Goal: Task Accomplishment & Management: Complete application form

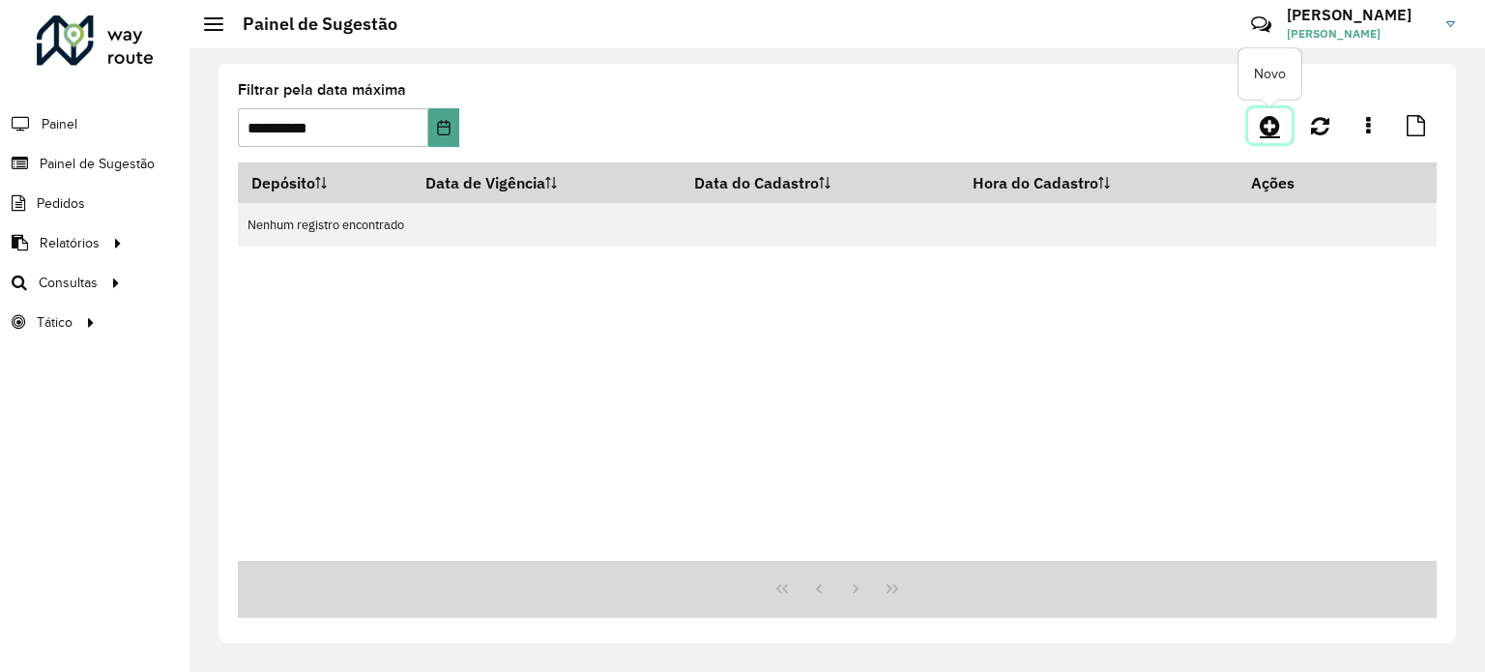
click at [1260, 129] on icon at bounding box center [1270, 125] width 20 height 23
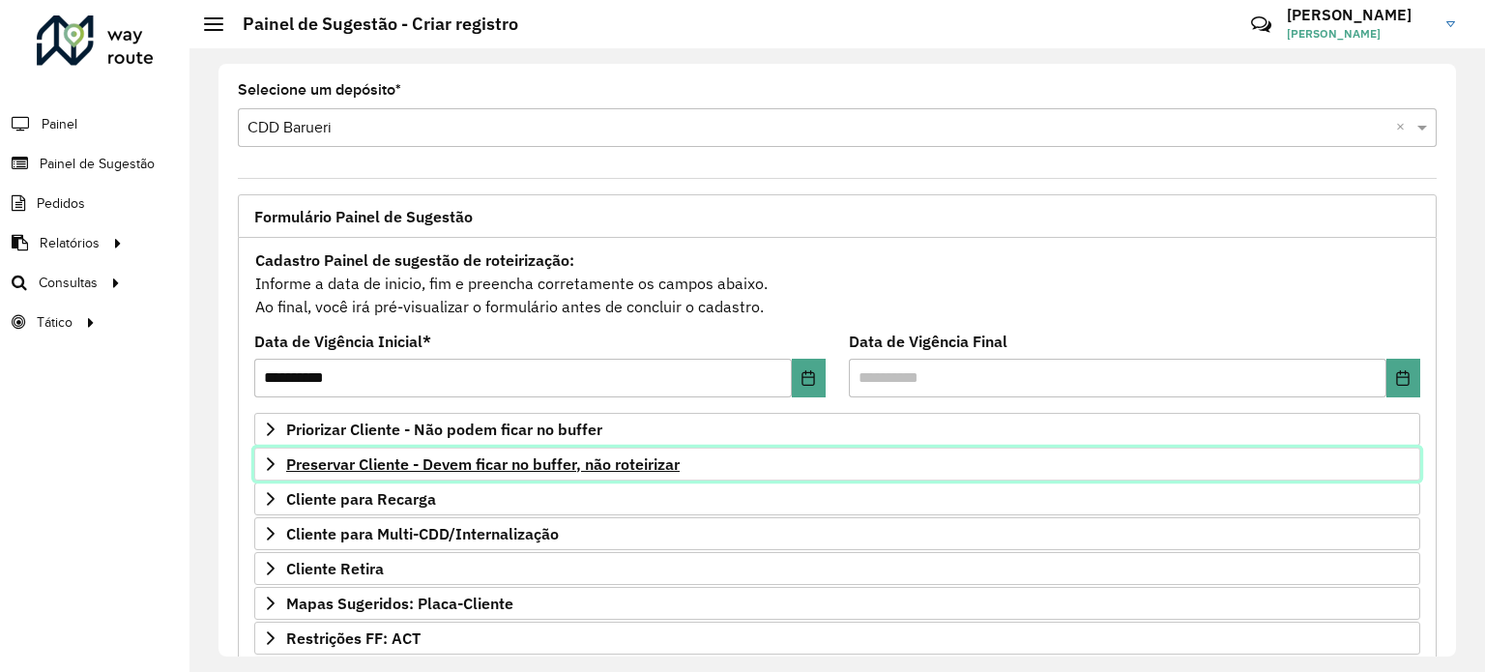
click at [493, 462] on span "Preservar Cliente - Devem ficar no buffer, não roteirizar" at bounding box center [483, 463] width 394 height 15
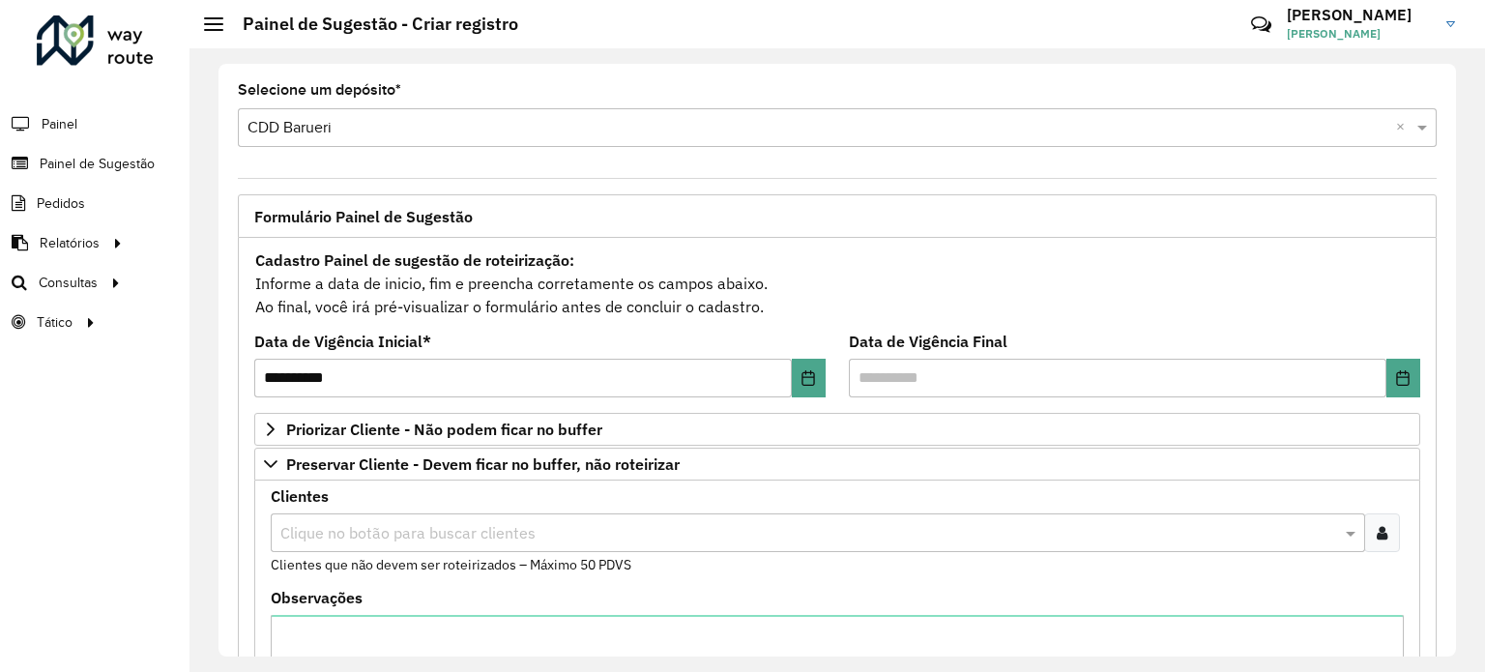
click at [394, 536] on input "text" at bounding box center [808, 533] width 1065 height 23
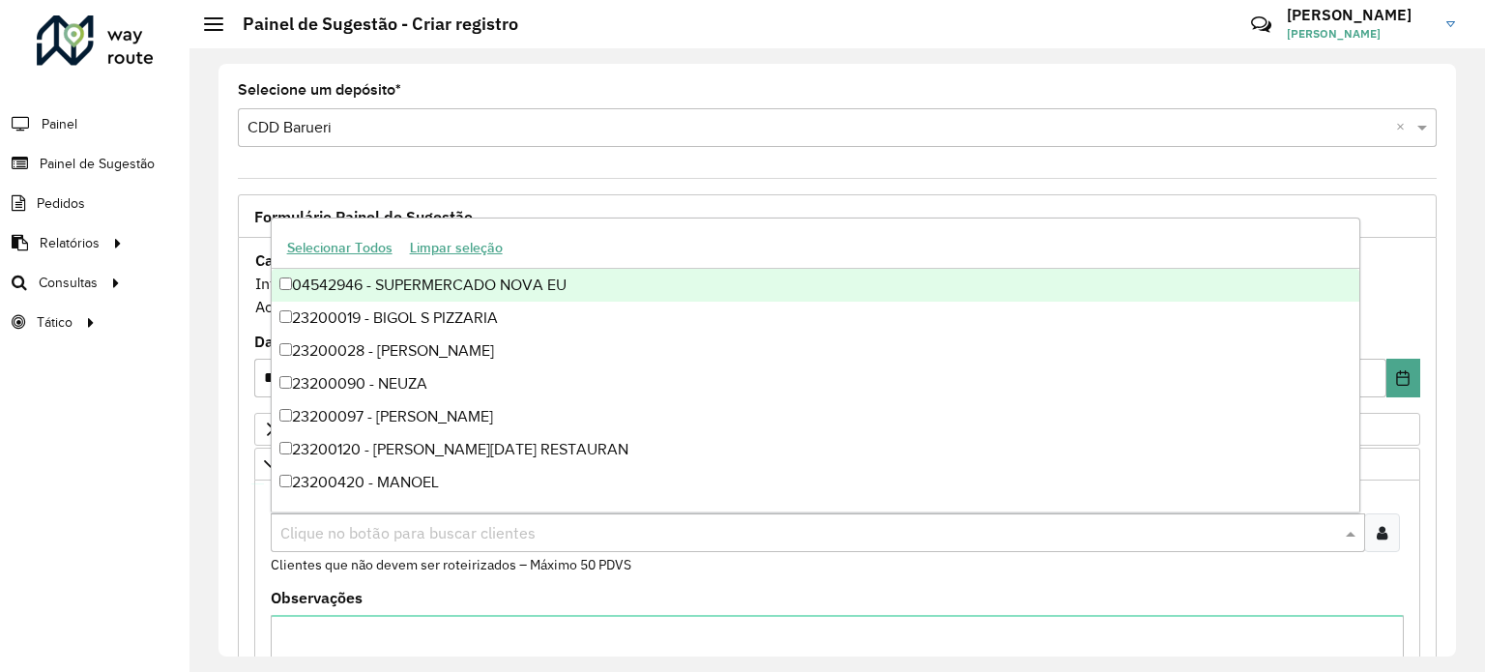
paste input "*****"
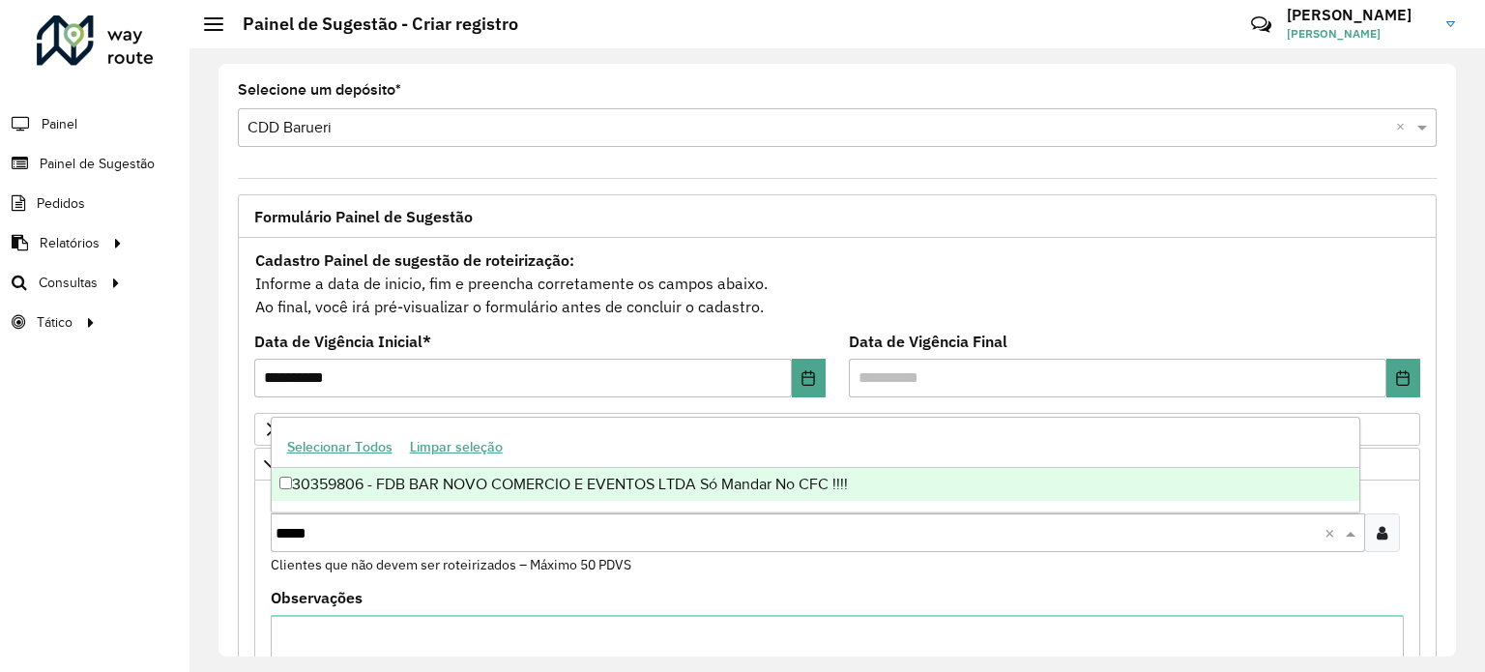
type input "*****"
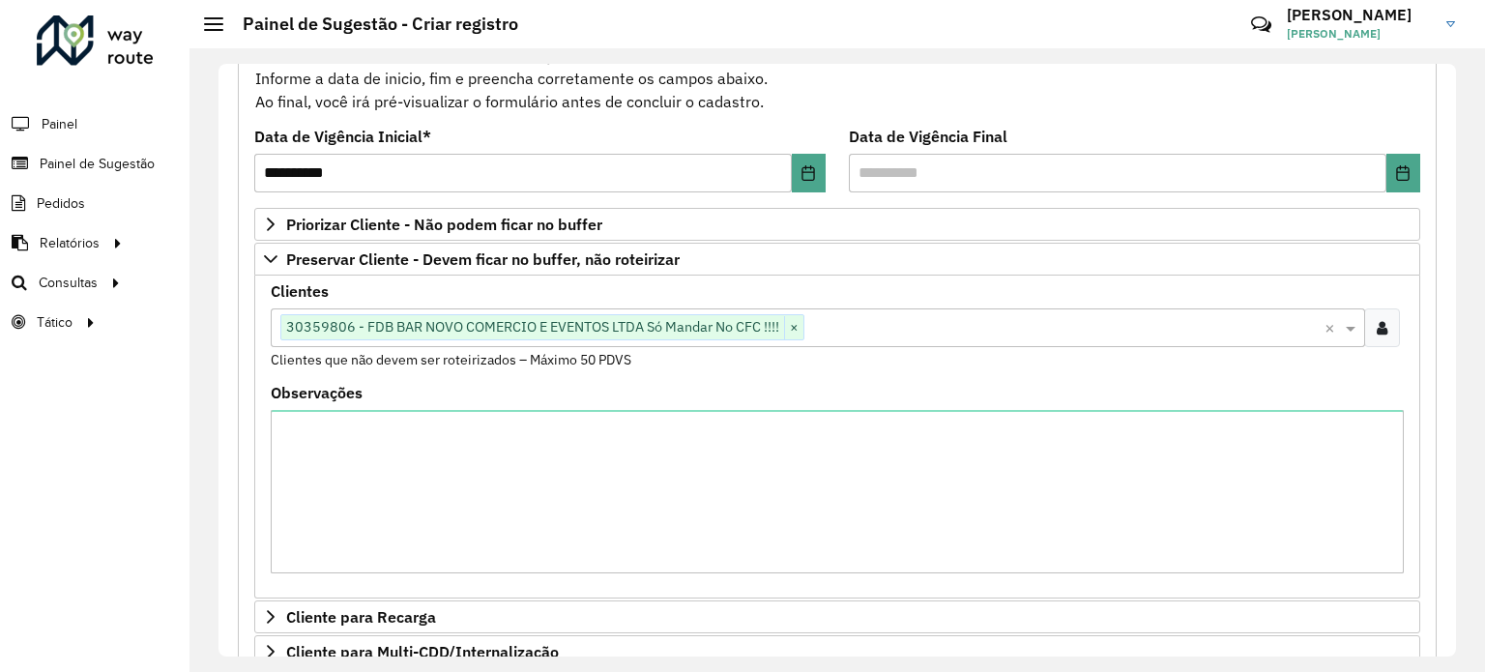
scroll to position [234, 0]
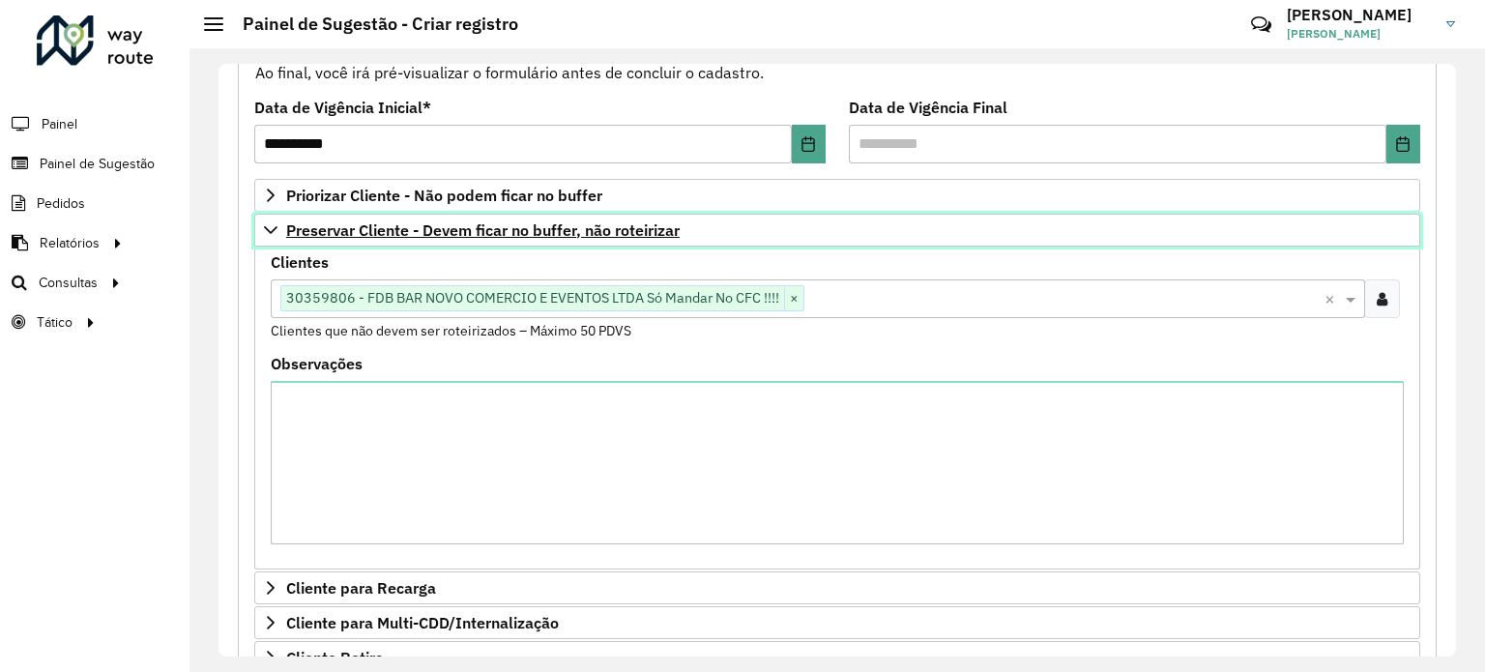
click at [325, 222] on span "Preservar Cliente - Devem ficar no buffer, não roteirizar" at bounding box center [483, 229] width 394 height 15
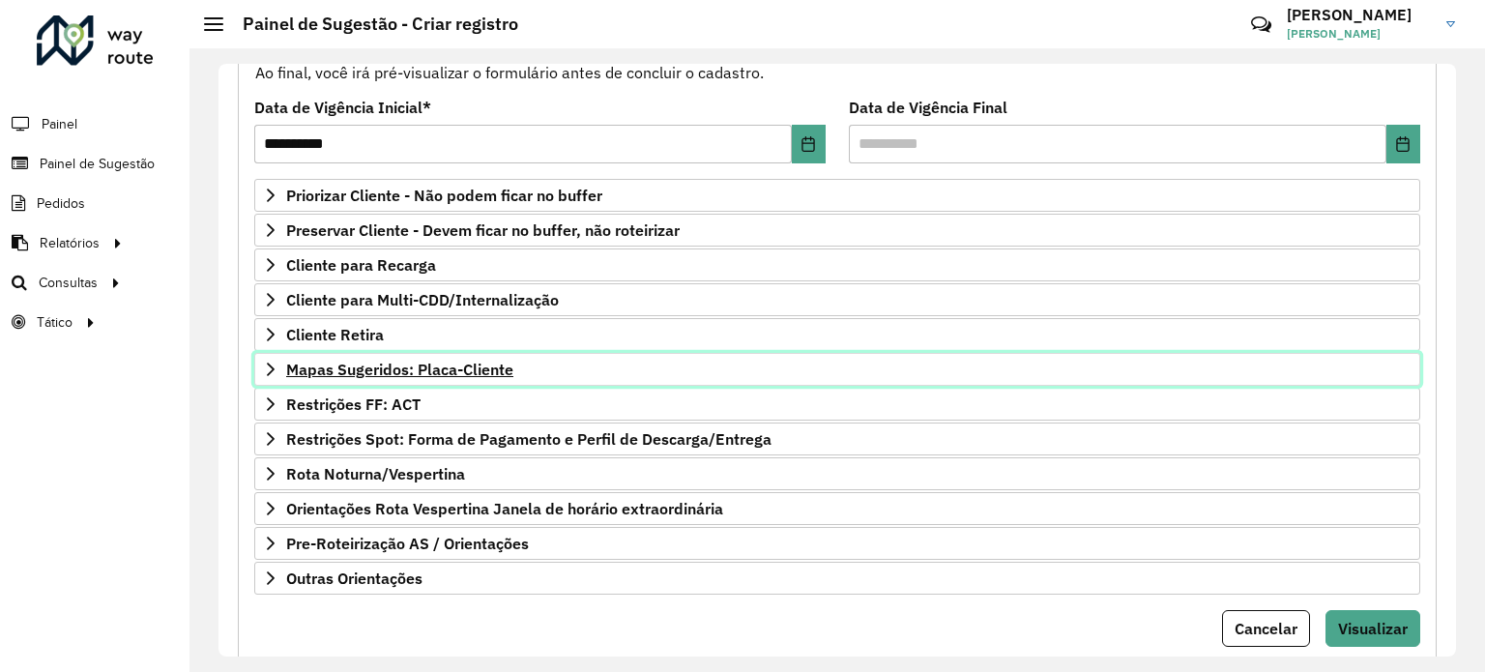
click at [460, 370] on span "Mapas Sugeridos: Placa-Cliente" at bounding box center [399, 369] width 227 height 15
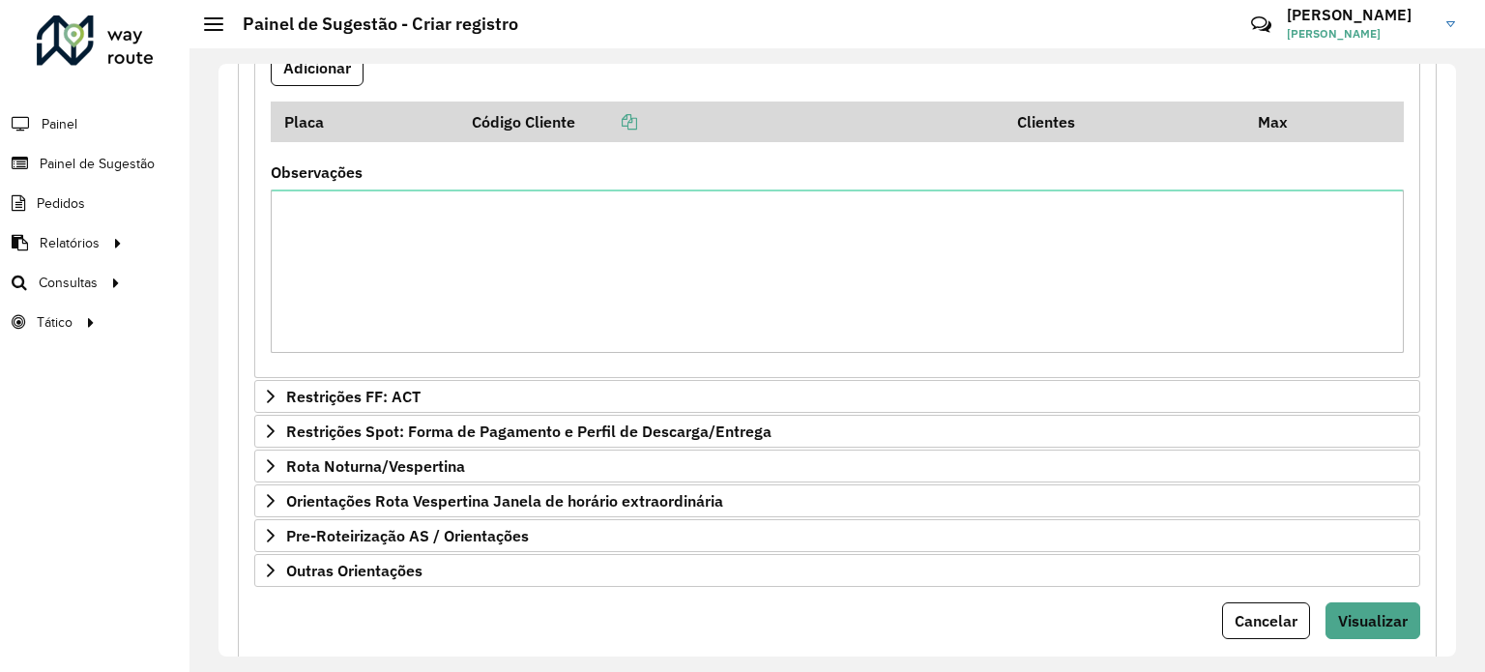
scroll to position [671, 0]
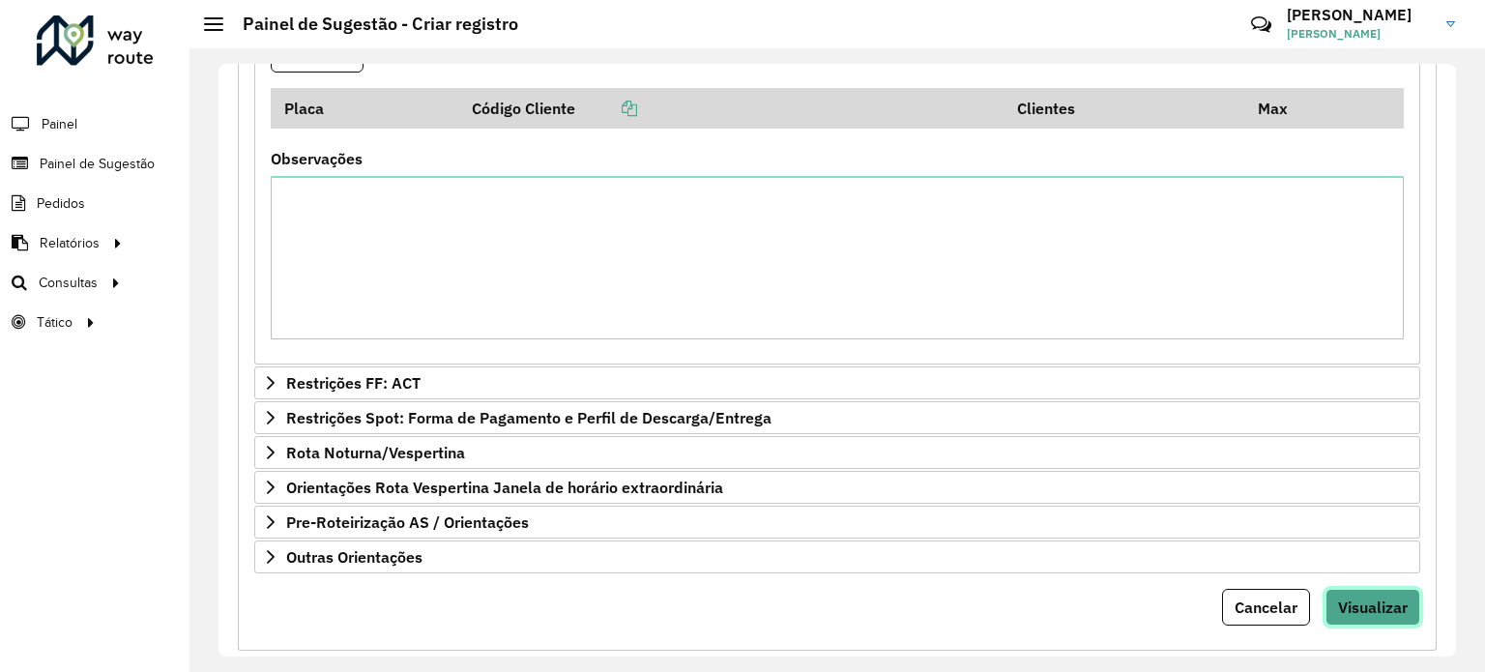
click at [1389, 598] on span "Visualizar" at bounding box center [1373, 607] width 70 height 19
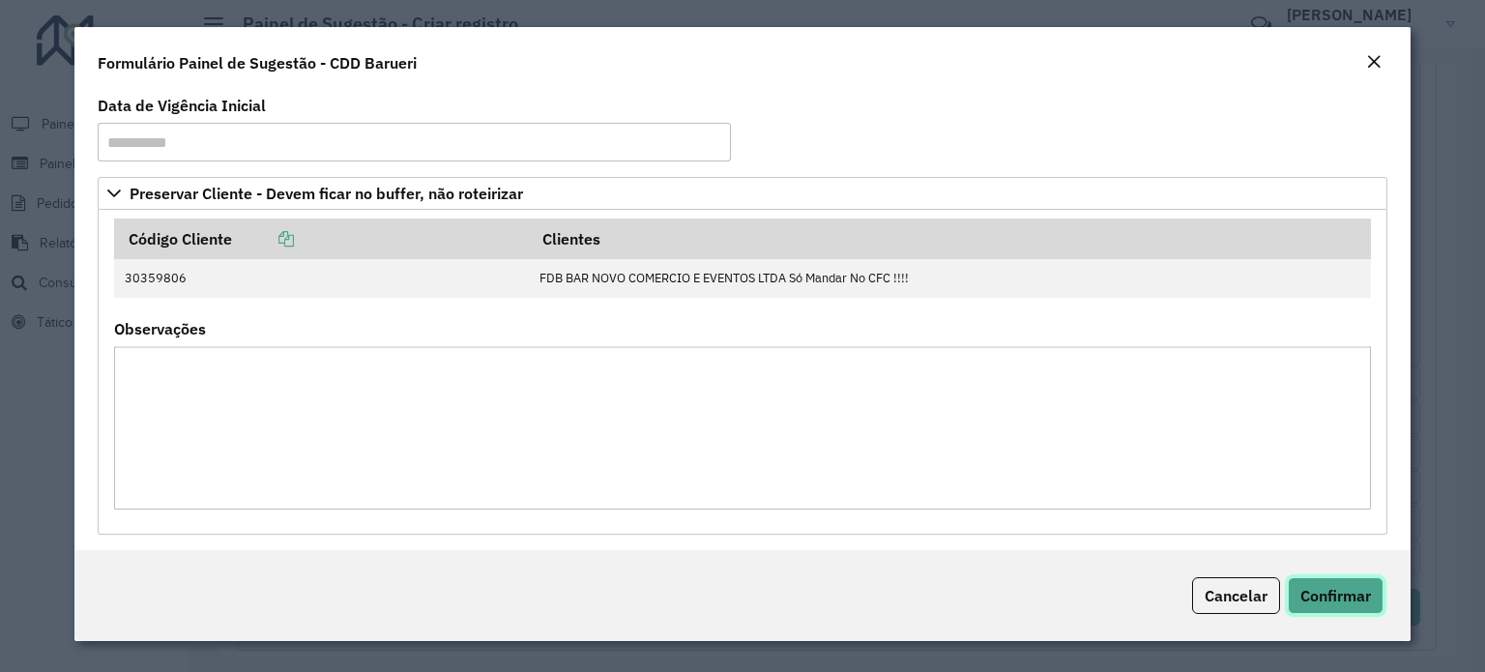
click at [1360, 595] on span "Confirmar" at bounding box center [1335, 595] width 71 height 19
